Goal: Find specific page/section: Find specific page/section

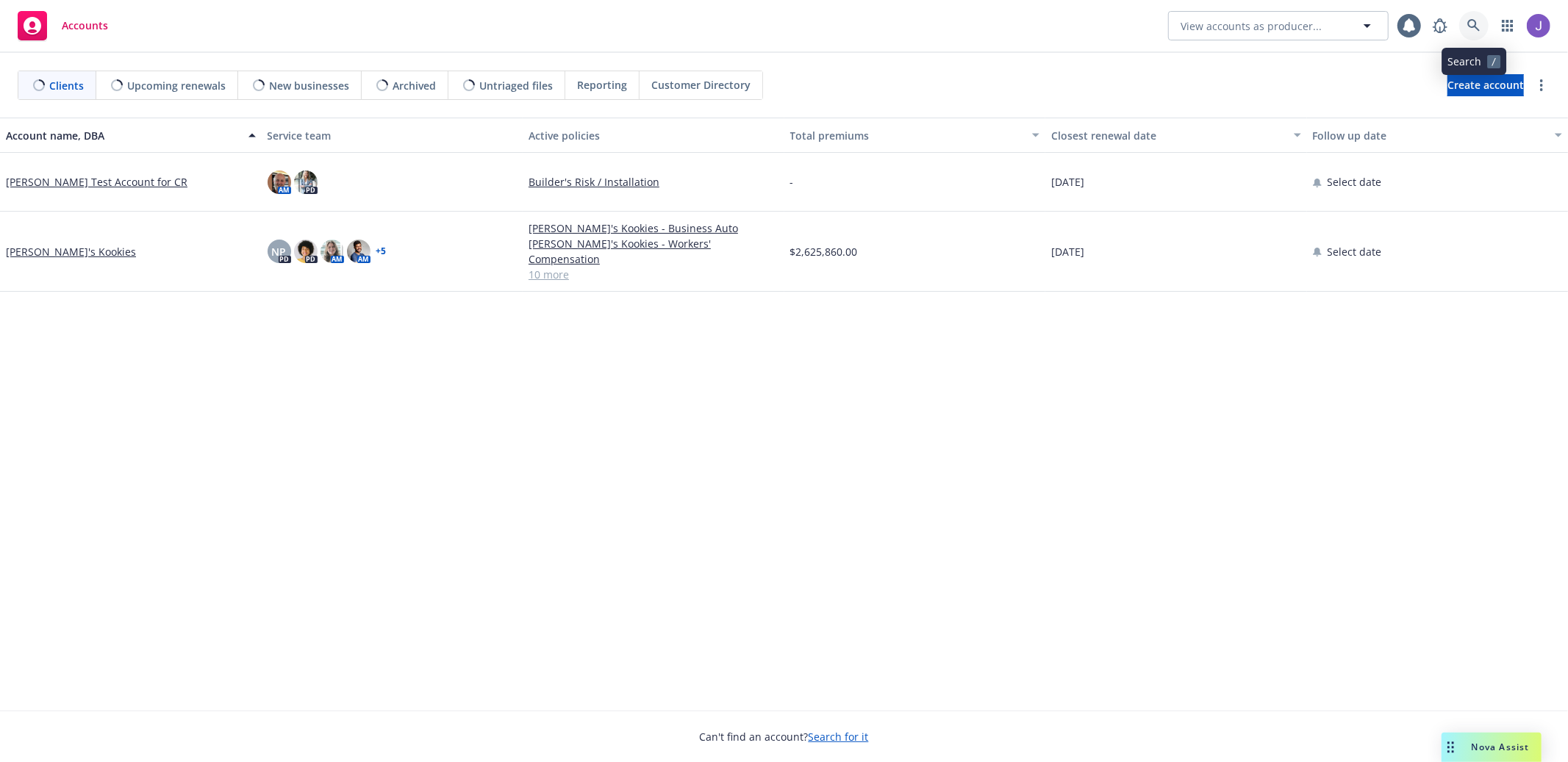
click at [1473, 20] on icon at bounding box center [1473, 26] width 13 height 13
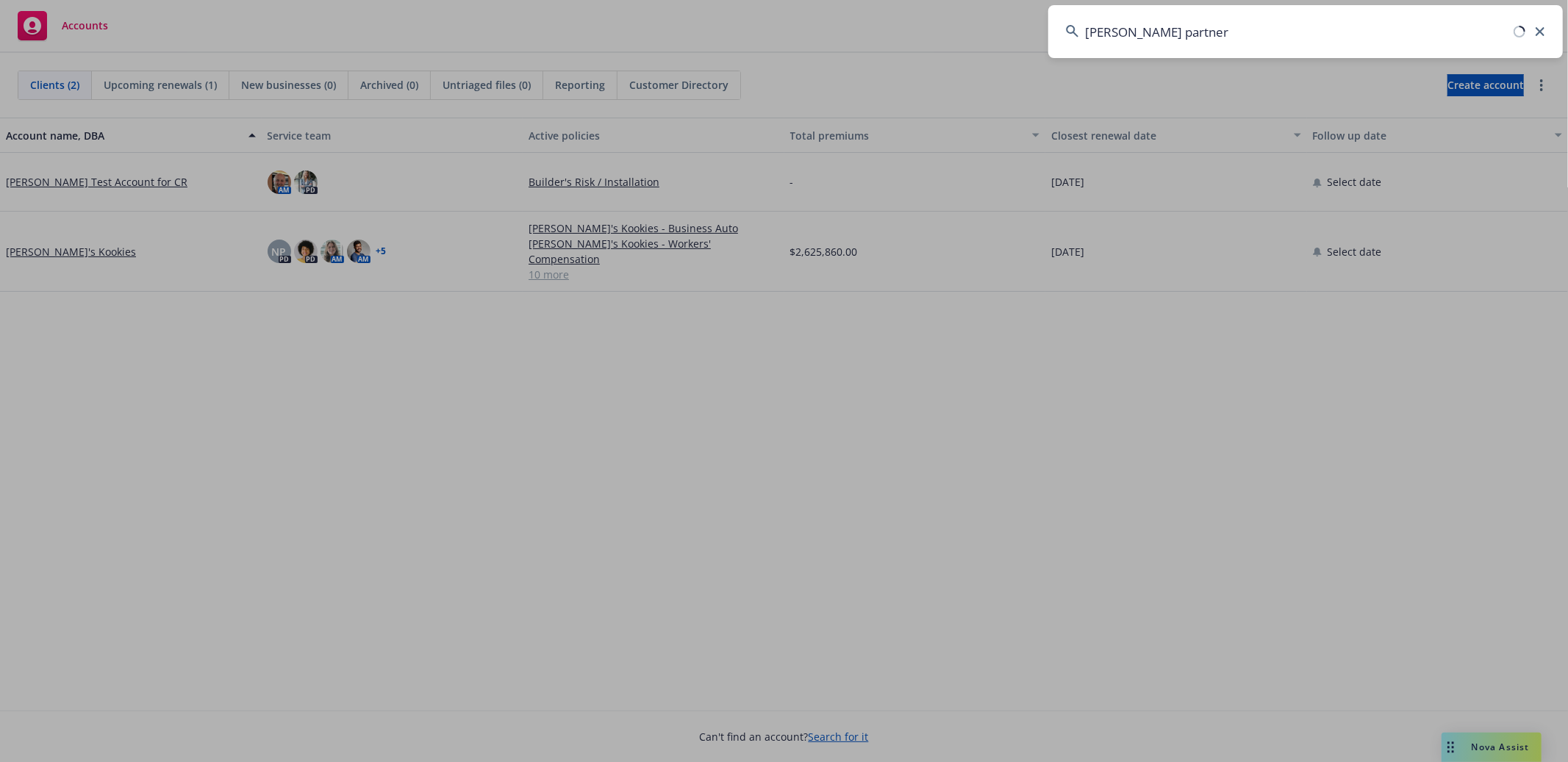
type input "[PERSON_NAME] partners"
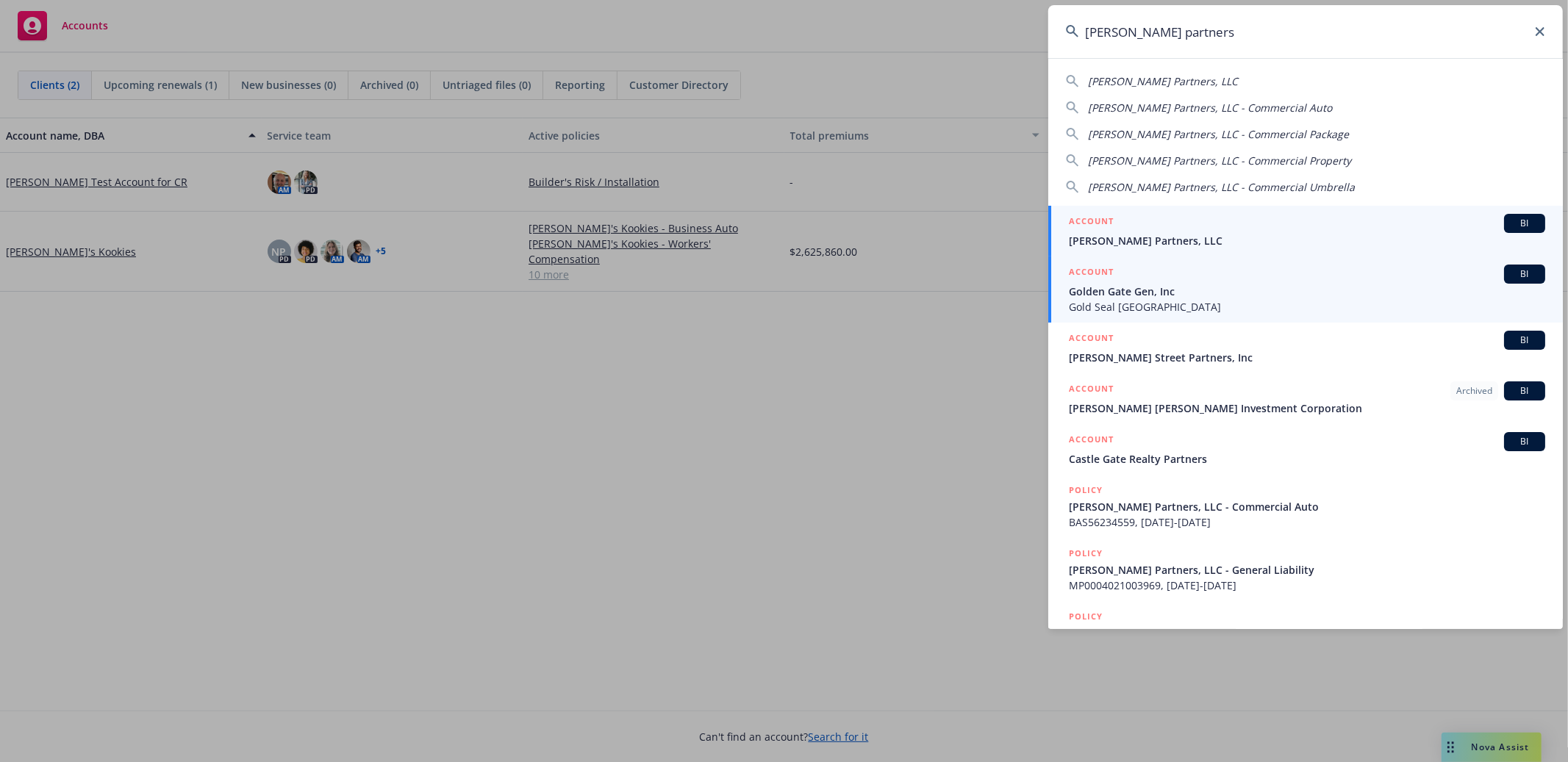
click at [1178, 233] on span "[PERSON_NAME] Partners, LLC" at bounding box center [1307, 240] width 476 height 16
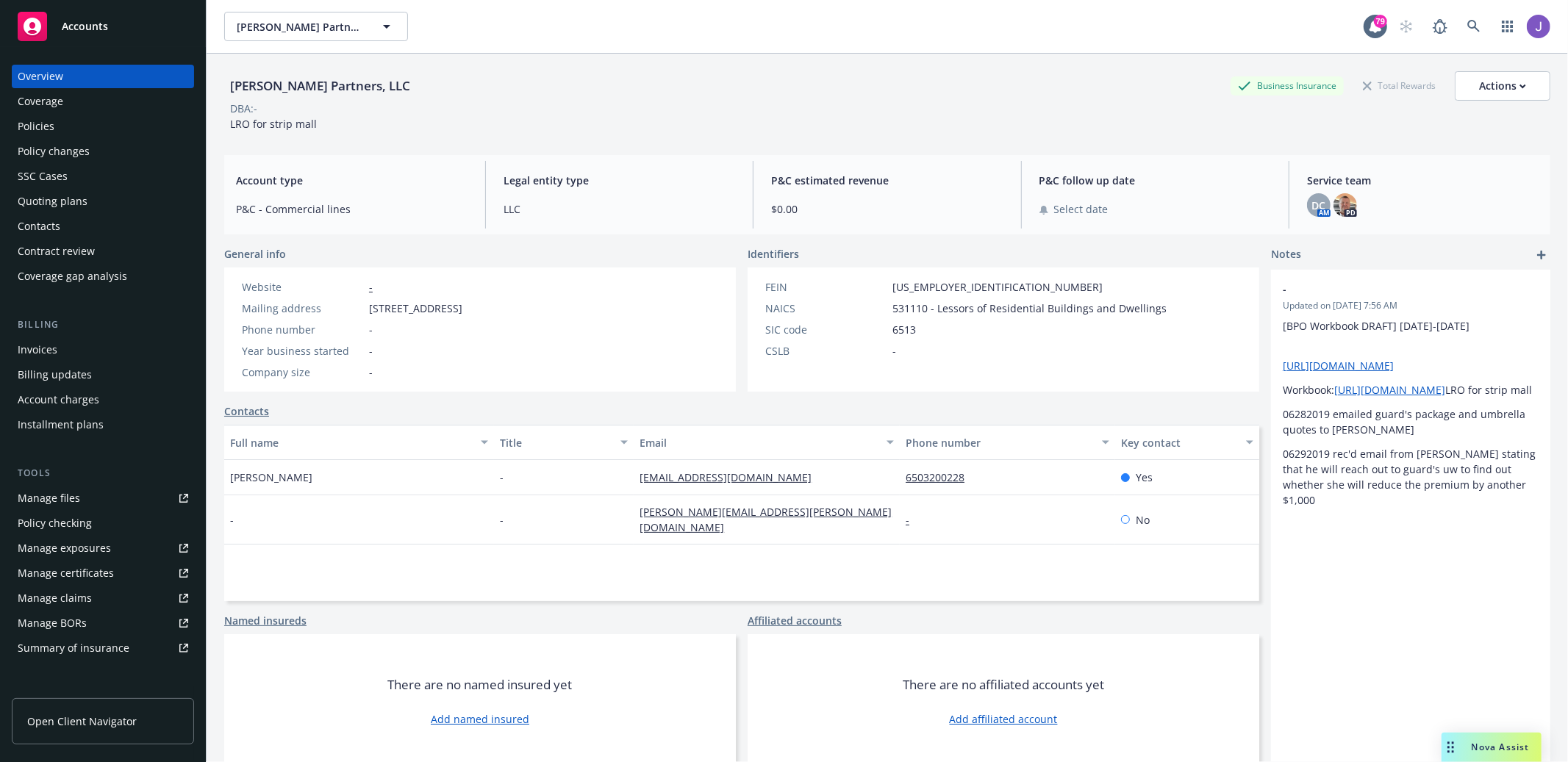
click at [101, 149] on div "Policy changes" at bounding box center [102, 151] width 170 height 23
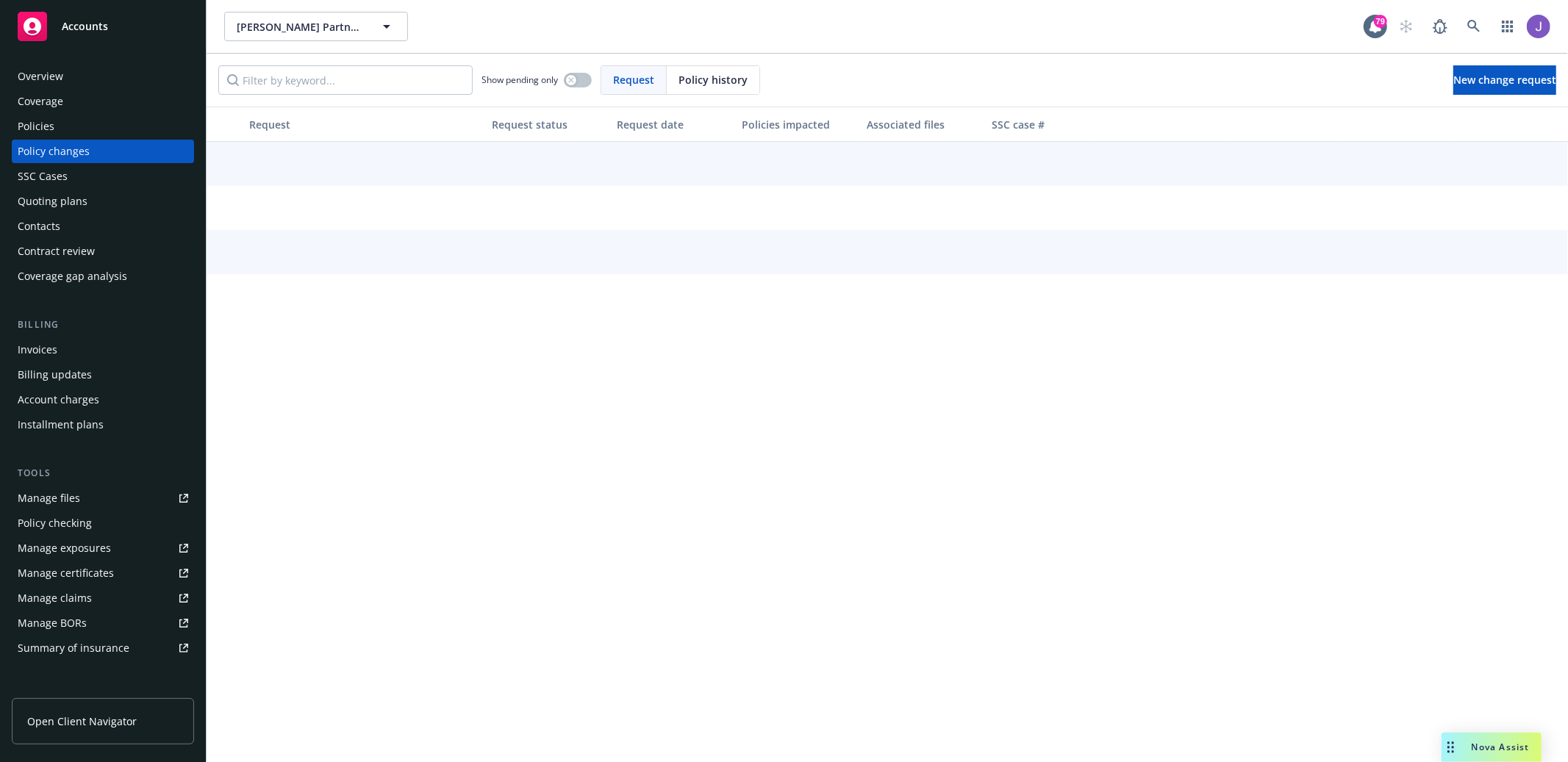
click at [111, 129] on div "Policies" at bounding box center [102, 126] width 170 height 23
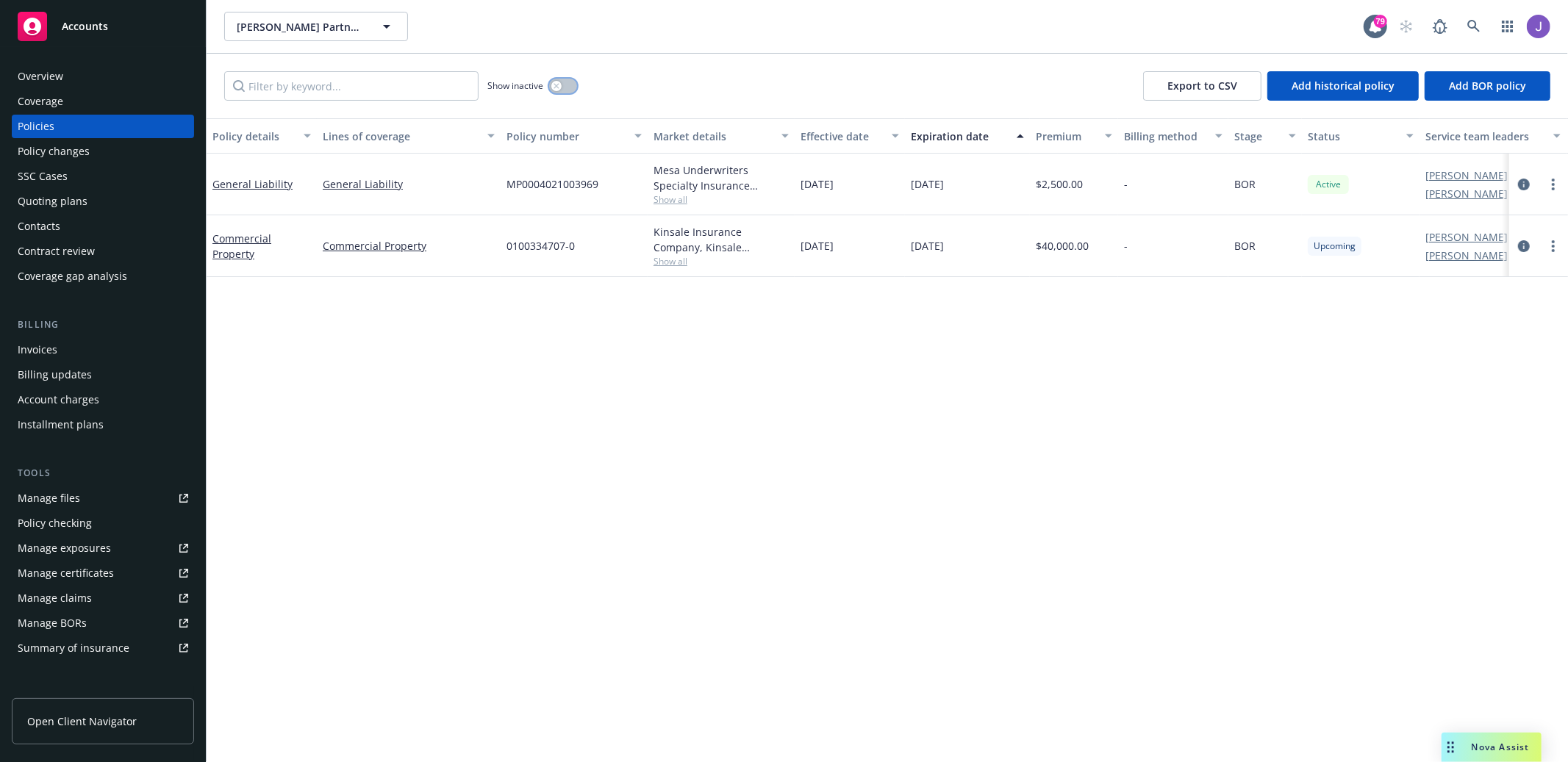
click at [559, 91] on button "button" at bounding box center [563, 87] width 28 height 15
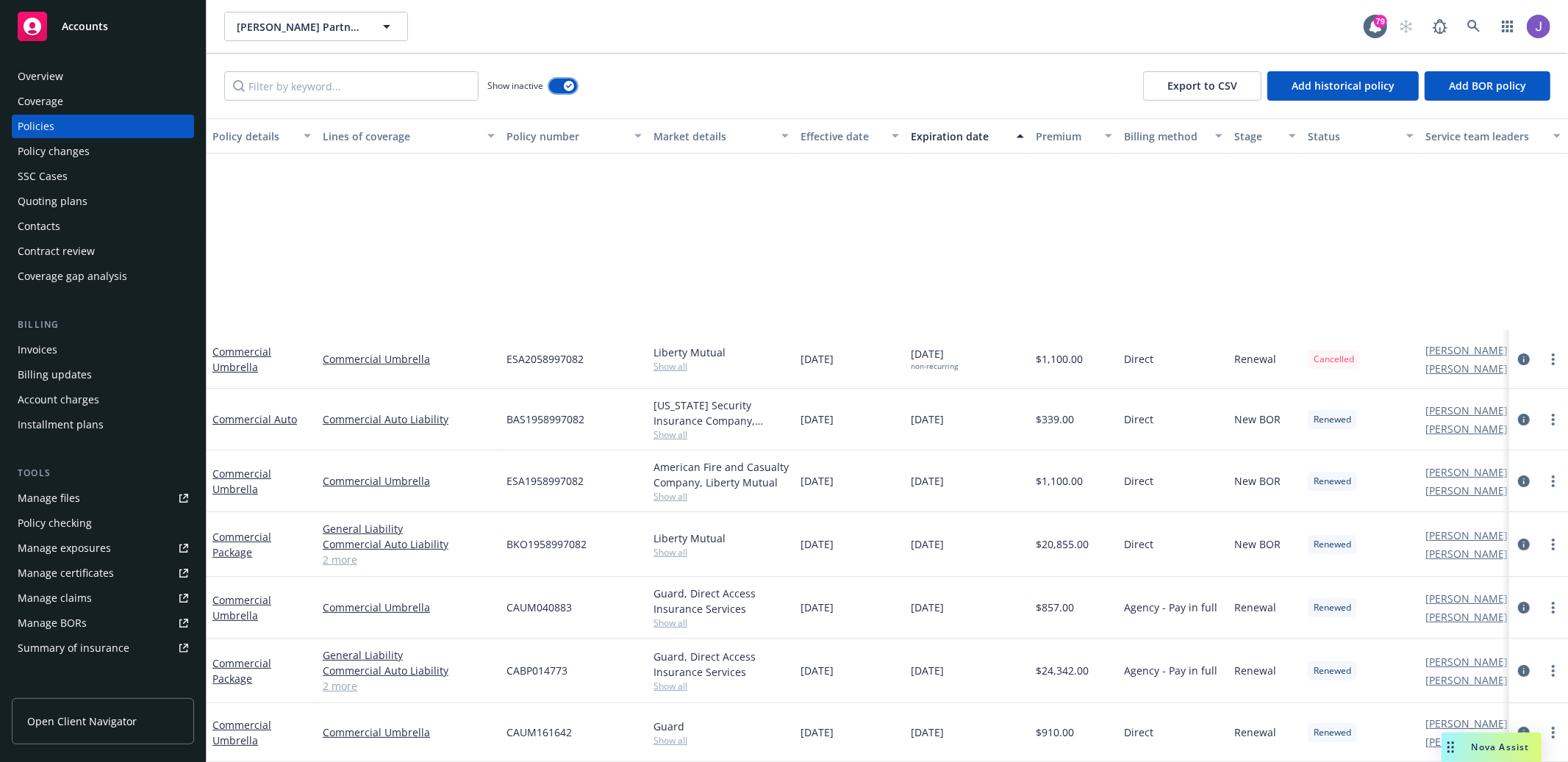
scroll to position [313, 0]
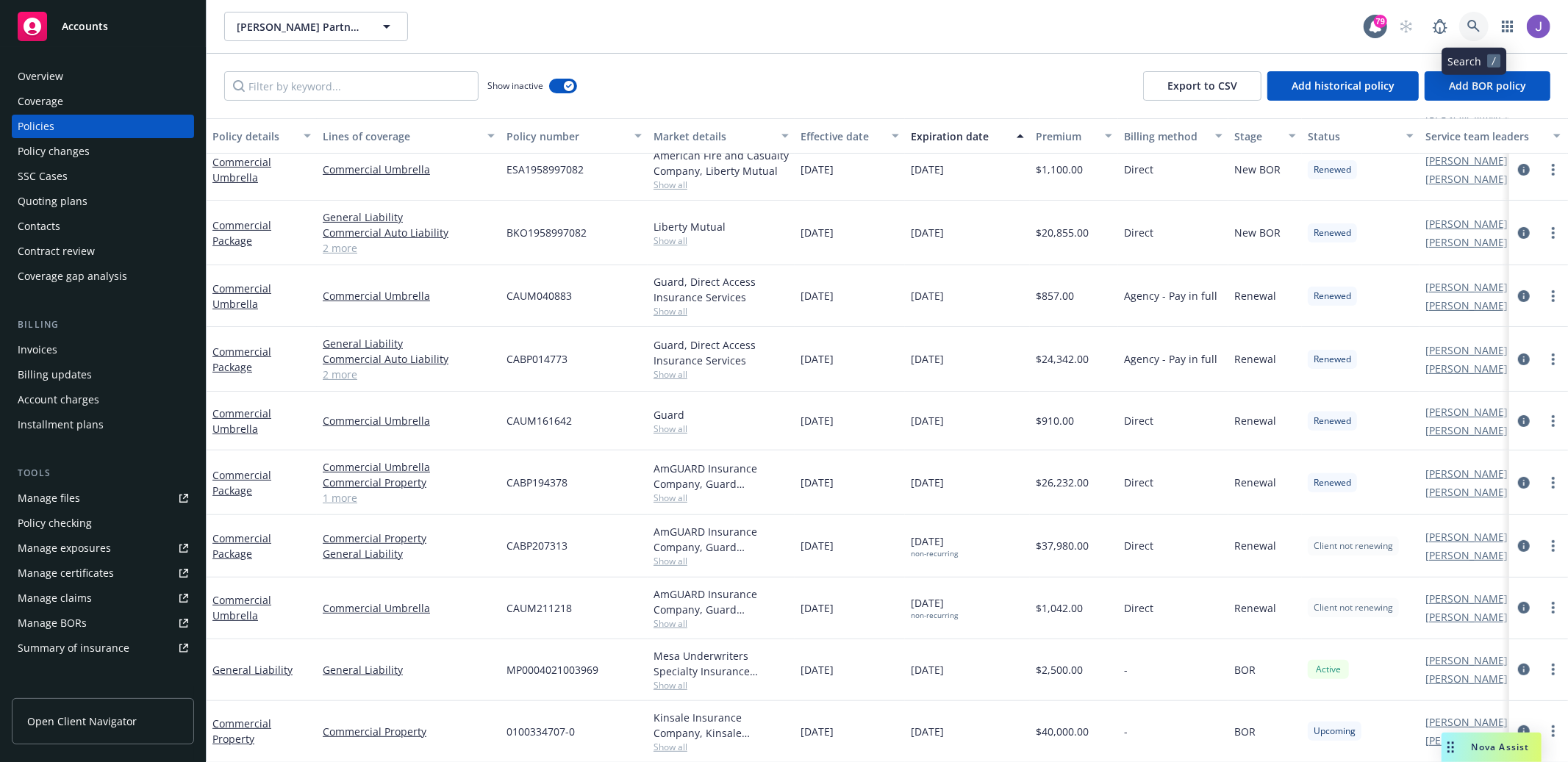
click at [1477, 37] on link at bounding box center [1474, 27] width 30 height 30
click at [1461, 21] on link at bounding box center [1474, 27] width 30 height 30
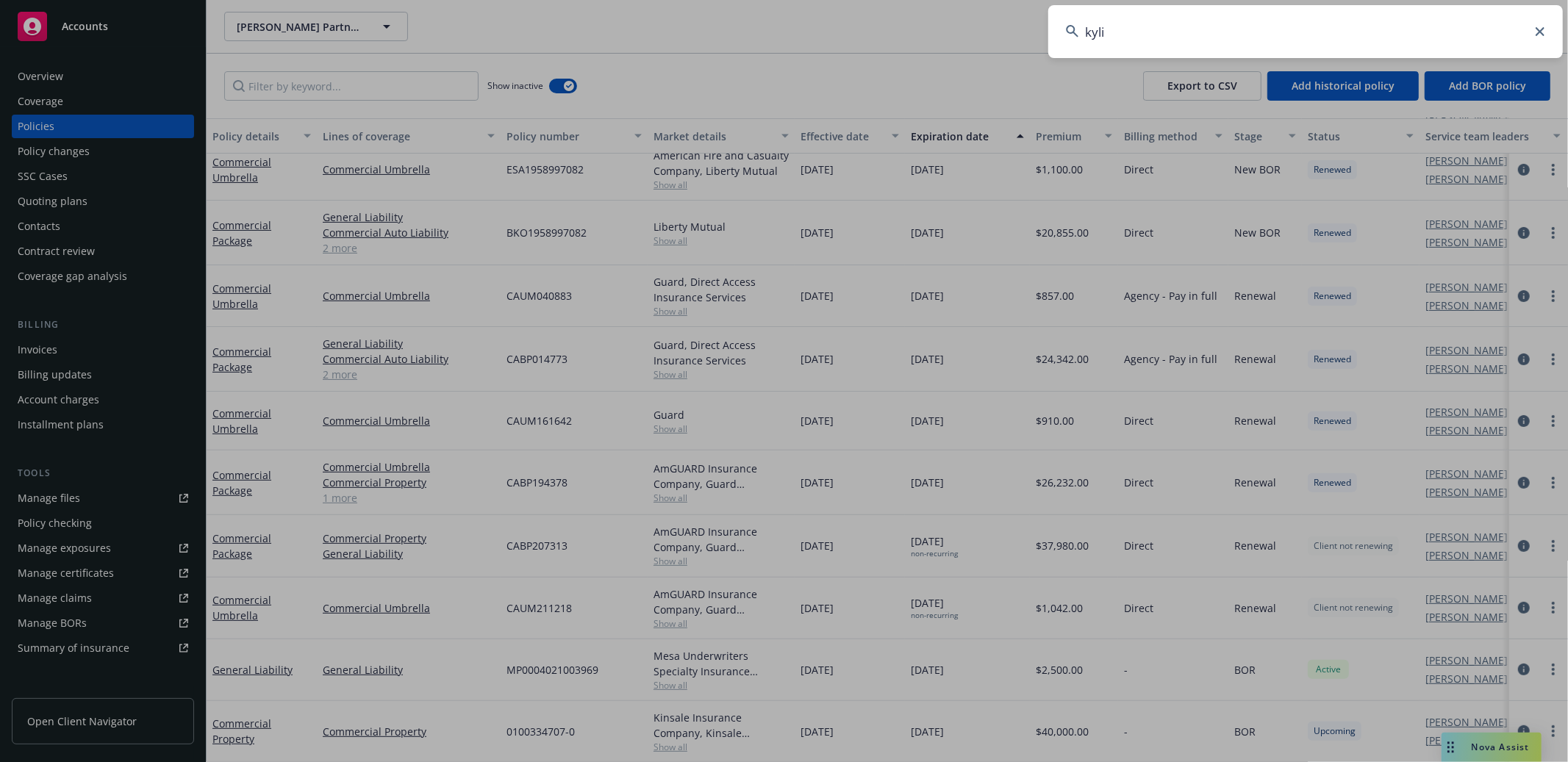
type input "kylix"
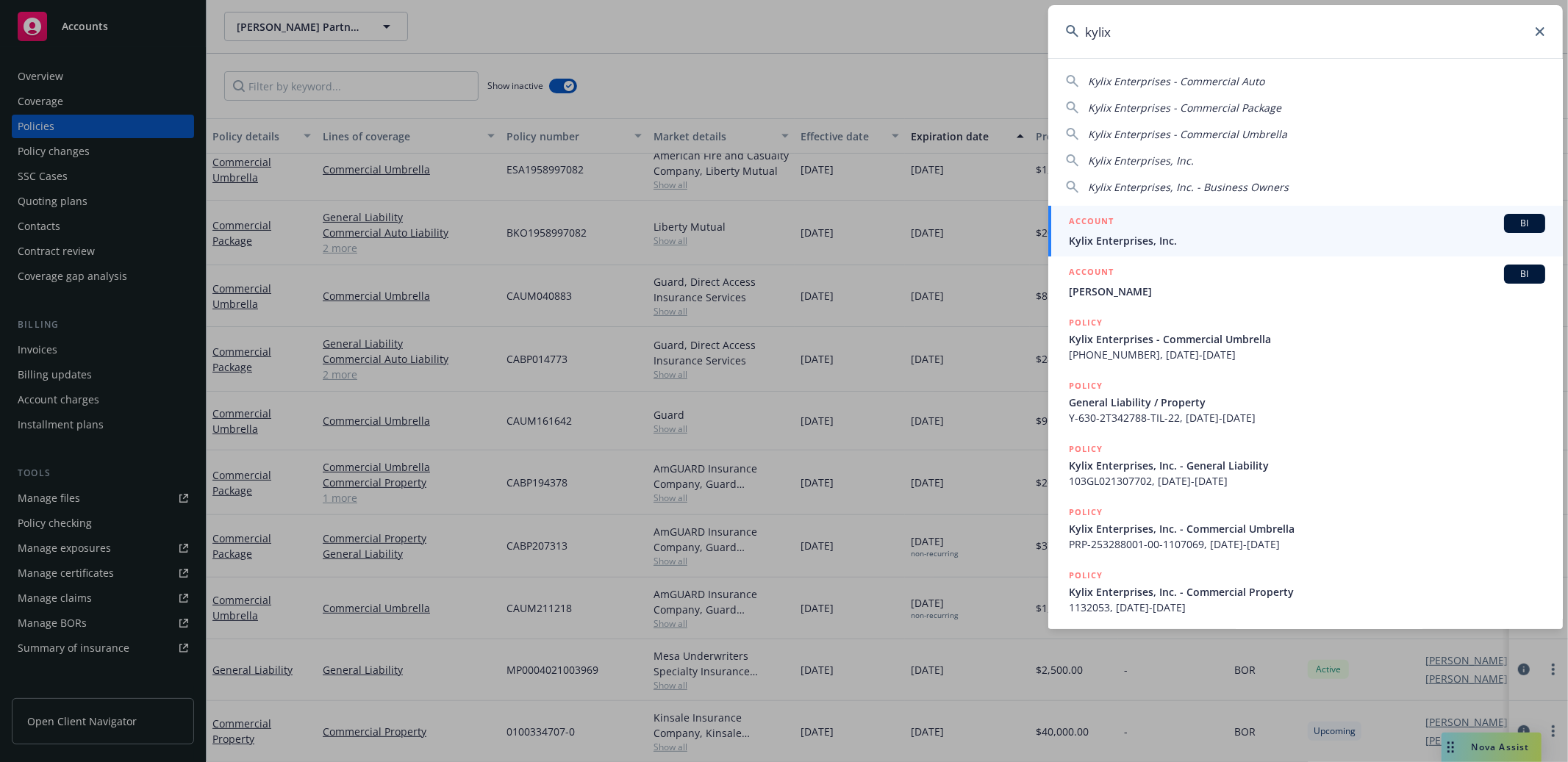
click at [1180, 229] on div "ACCOUNT BI" at bounding box center [1307, 223] width 476 height 20
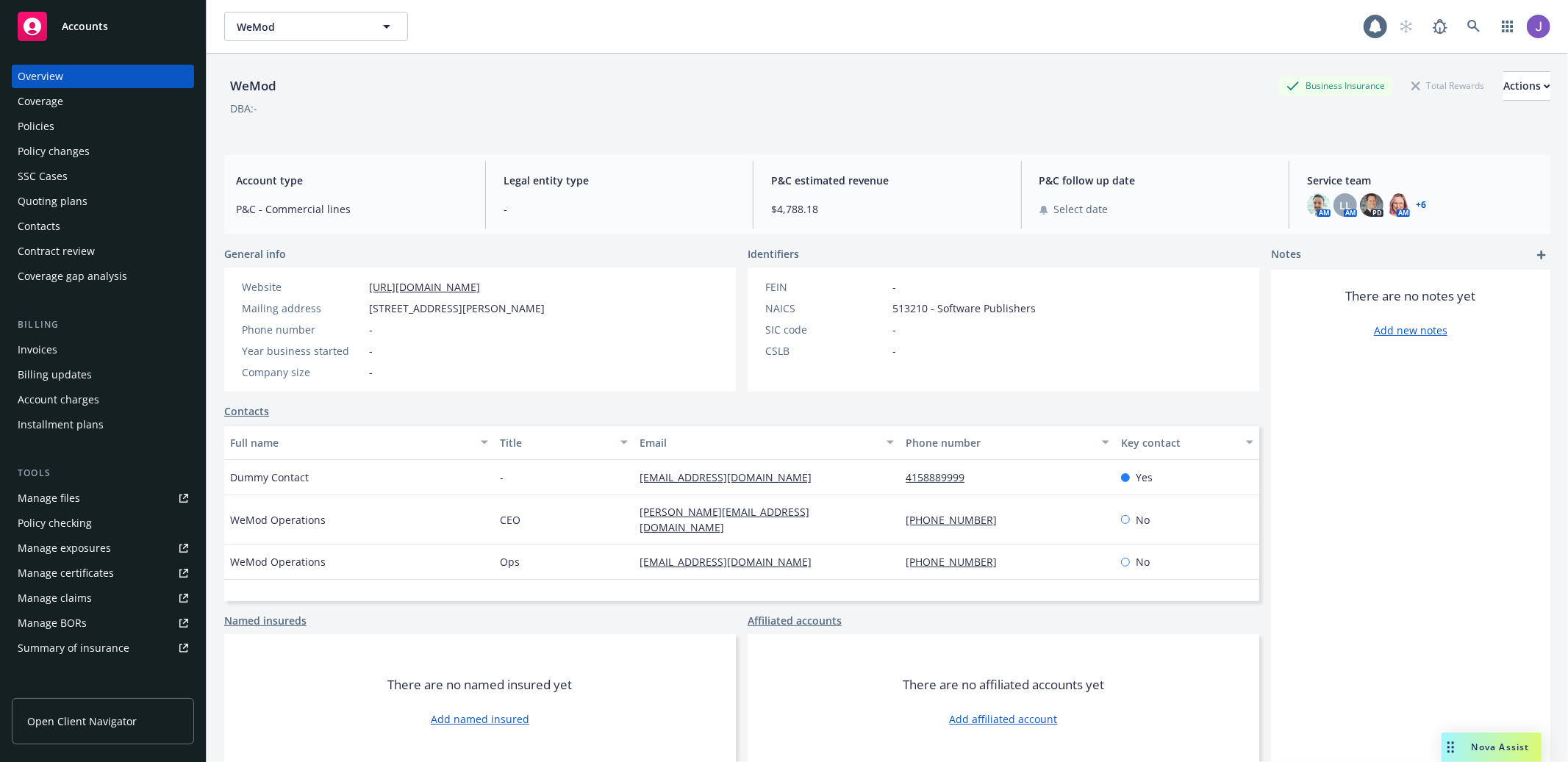
click at [135, 130] on div "Policies" at bounding box center [102, 126] width 170 height 23
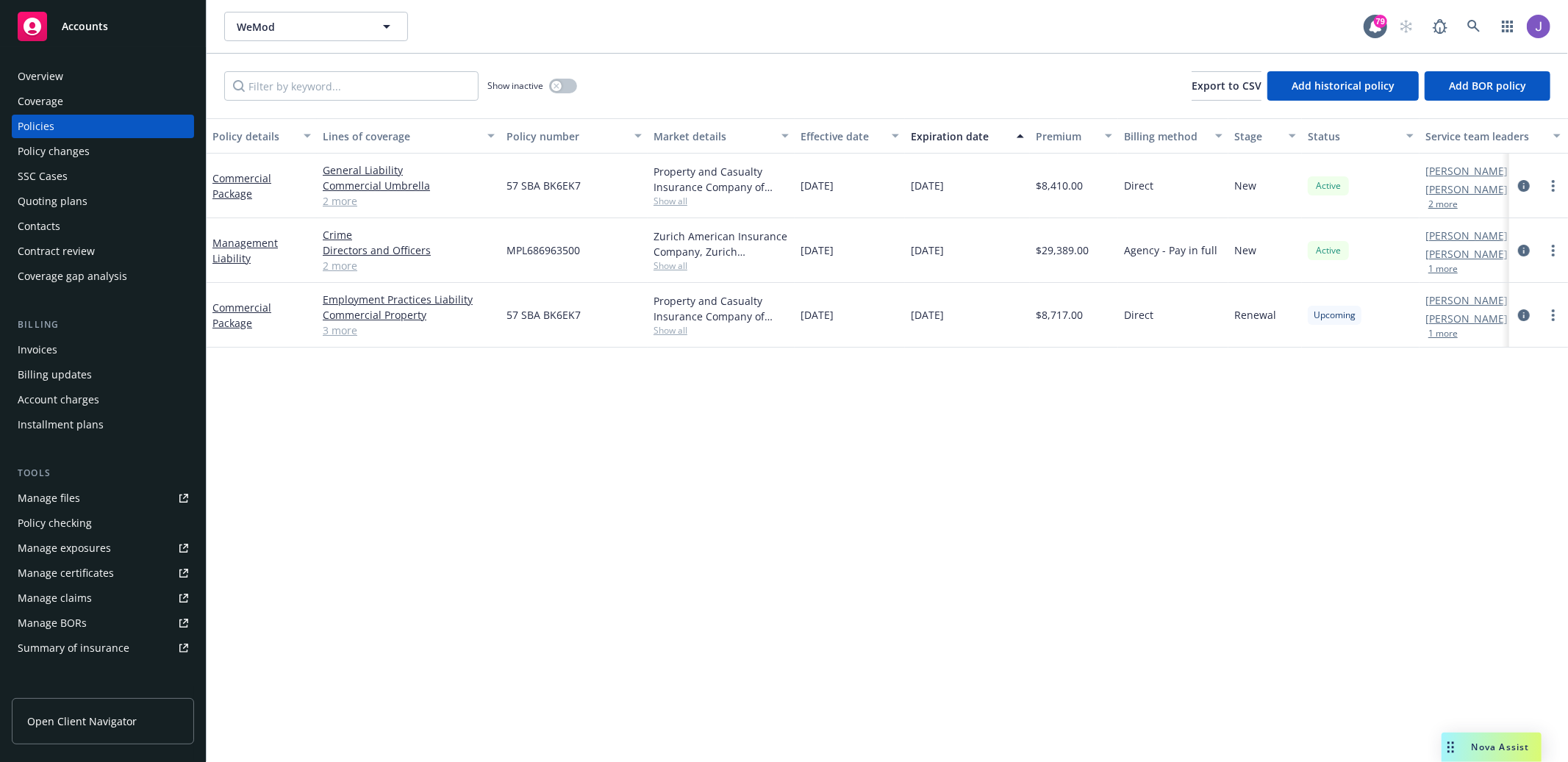
click at [879, 481] on div "Policy details Lines of coverage Policy number Market details Effective date Ex…" at bounding box center [887, 440] width 1361 height 645
